Goal: Information Seeking & Learning: Learn about a topic

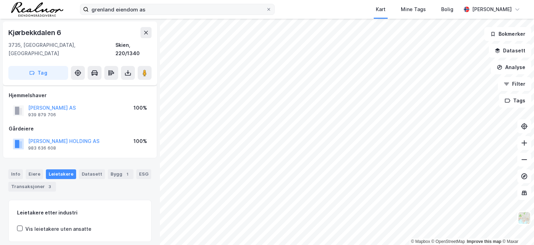
scroll to position [45, 0]
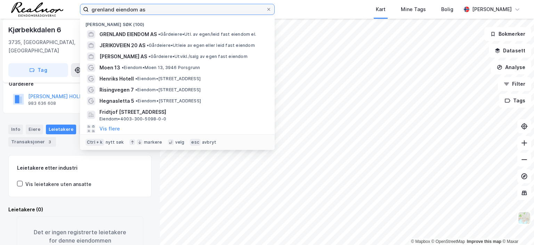
click at [146, 10] on input "grenland eiendom as" at bounding box center [177, 9] width 177 height 10
drag, startPoint x: 147, startPoint y: 9, endPoint x: 76, endPoint y: 5, distance: 71.7
click at [76, 5] on div "grenland eiendom as Nylige søk (100) GRENLAND EIENDOM AS • Gårdeiere • Utl. av …" at bounding box center [267, 9] width 534 height 19
type input "hjelsetvegen"
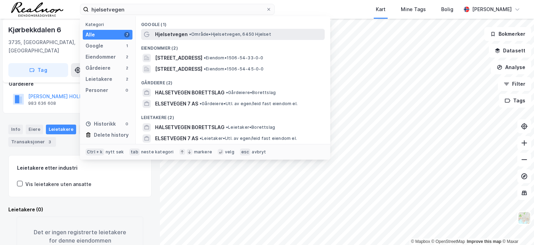
click at [228, 37] on span "• Område • Hjelsetvegen, 6450 Hjelset" at bounding box center [230, 35] width 82 height 6
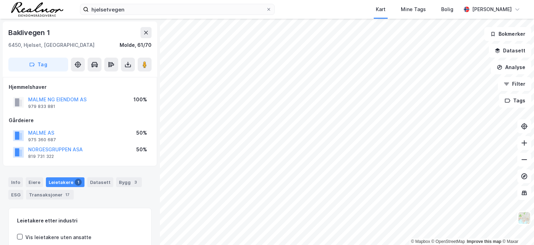
scroll to position [1, 0]
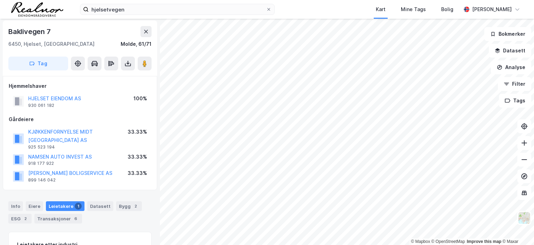
scroll to position [1, 0]
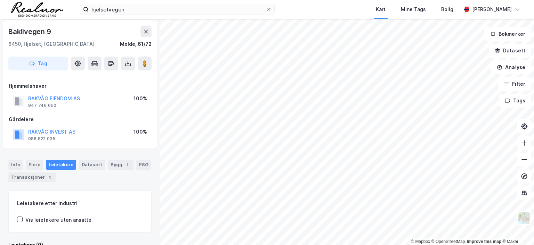
scroll to position [1, 0]
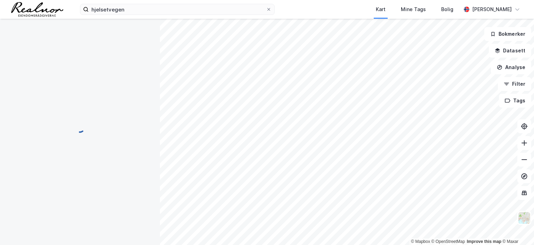
scroll to position [1, 0]
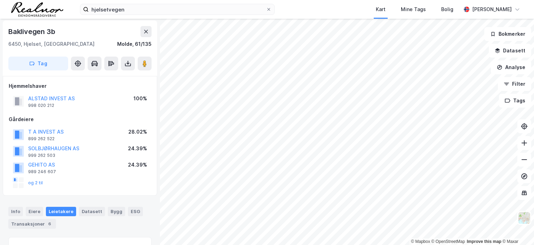
scroll to position [1, 0]
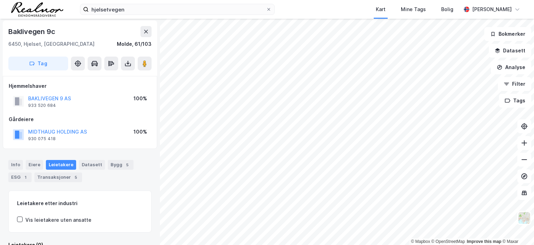
scroll to position [1, 0]
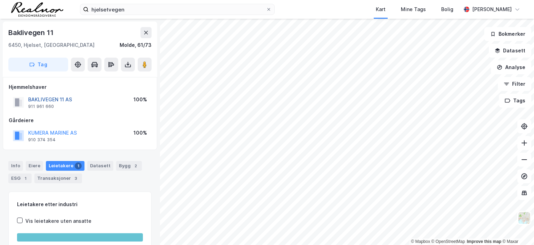
click at [0, 0] on button "BAKLIVEGEN 11 AS" at bounding box center [0, 0] width 0 height 0
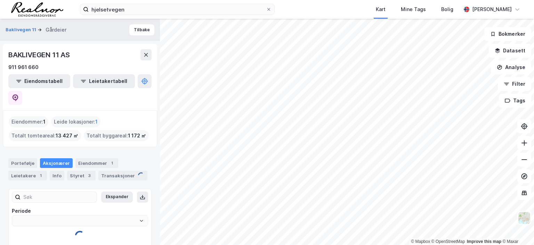
type input "Siste"
click at [19, 95] on icon at bounding box center [15, 98] width 7 height 7
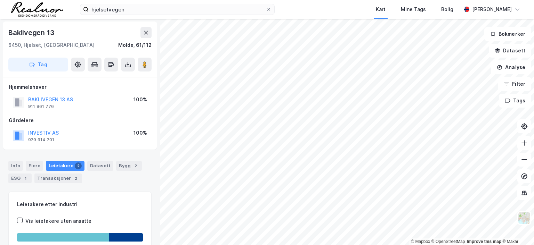
scroll to position [2, 0]
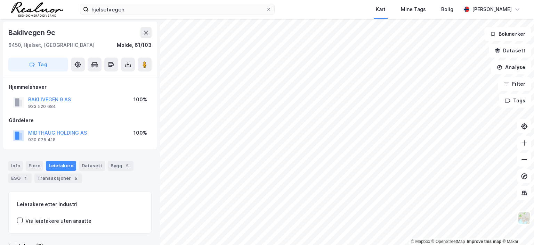
scroll to position [2, 0]
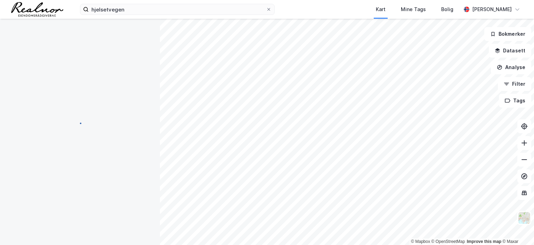
scroll to position [2, 0]
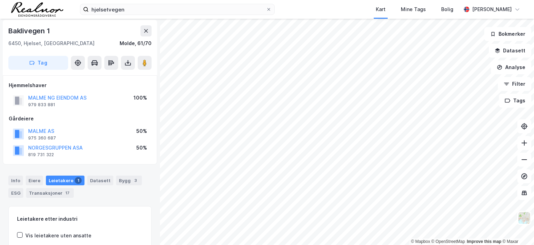
scroll to position [2, 0]
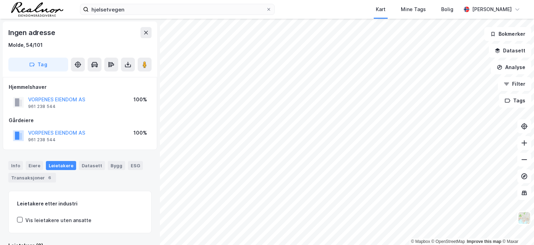
scroll to position [2, 0]
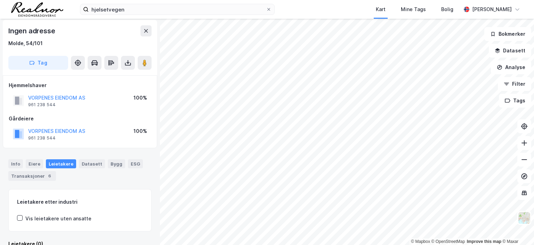
scroll to position [2, 0]
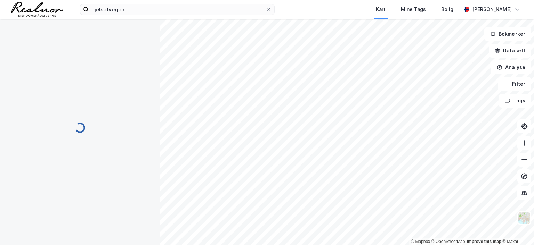
scroll to position [2, 0]
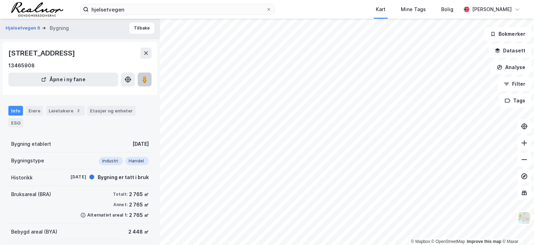
click at [146, 83] on image at bounding box center [145, 79] width 4 height 7
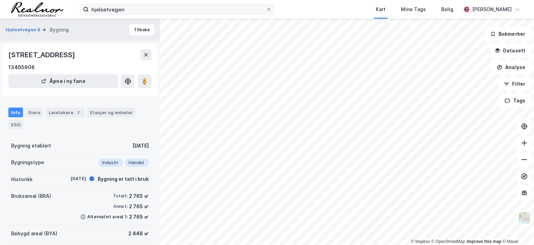
scroll to position [2, 0]
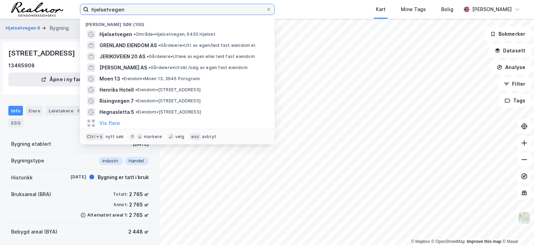
click at [133, 4] on input "hjelsetvegen" at bounding box center [177, 9] width 177 height 10
drag, startPoint x: 134, startPoint y: 13, endPoint x: 48, endPoint y: 6, distance: 86.1
click at [48, 6] on div "hjelsetvegen Nylige søk (100) Hjelsetvegen • Område • Hjelsetvegen, 6450 Hjelse…" at bounding box center [267, 9] width 534 height 19
type input "stoa"
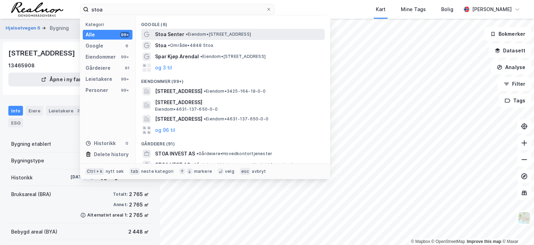
click at [187, 33] on span "•" at bounding box center [187, 34] width 2 height 5
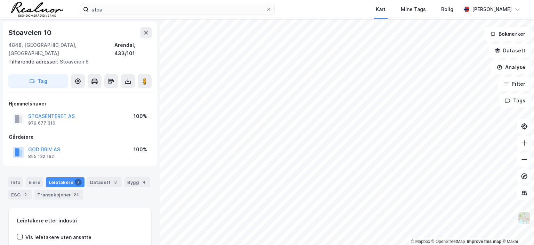
scroll to position [2, 0]
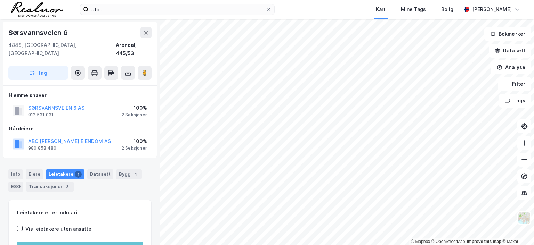
scroll to position [2, 0]
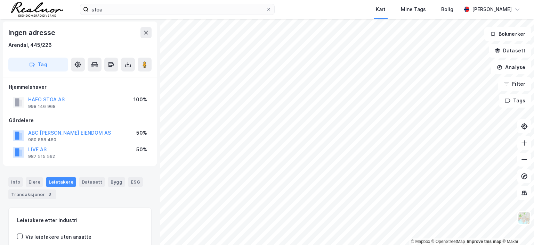
scroll to position [2, 0]
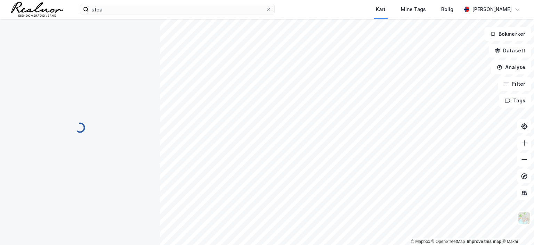
scroll to position [2, 0]
